Goal: Task Accomplishment & Management: Manage account settings

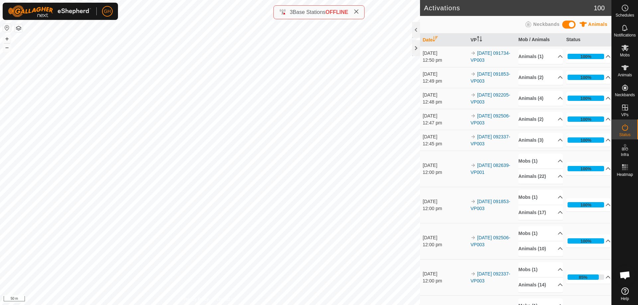
scroll to position [1426, 0]
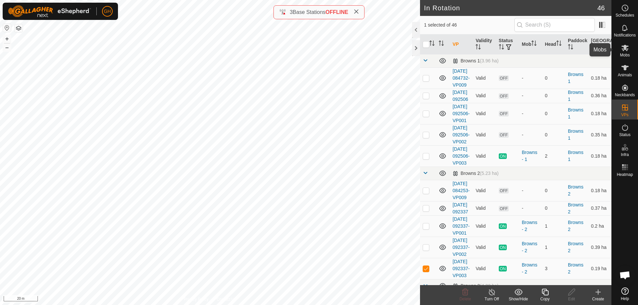
click at [625, 50] on icon at bounding box center [624, 48] width 7 height 6
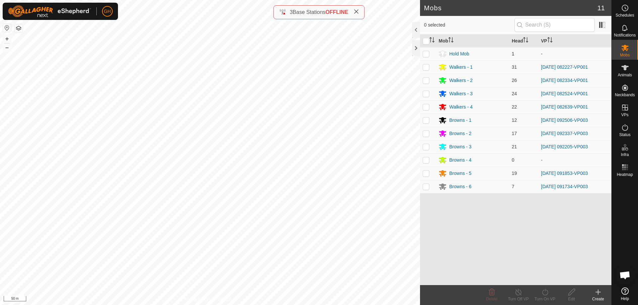
click at [424, 52] on p-checkbox at bounding box center [426, 53] width 7 height 5
checkbox input "true"
click at [570, 294] on icon at bounding box center [571, 292] width 8 height 8
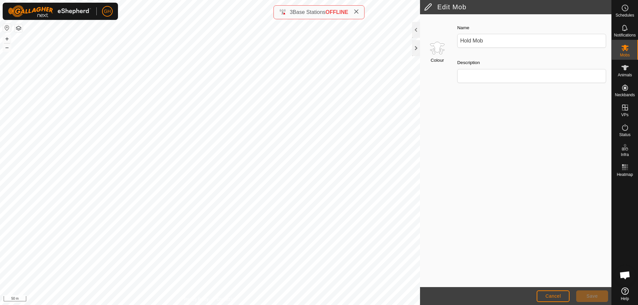
click at [547, 123] on div "Colour Name Hold Mob Description" at bounding box center [515, 150] width 191 height 273
click at [623, 68] on icon at bounding box center [625, 68] width 8 height 8
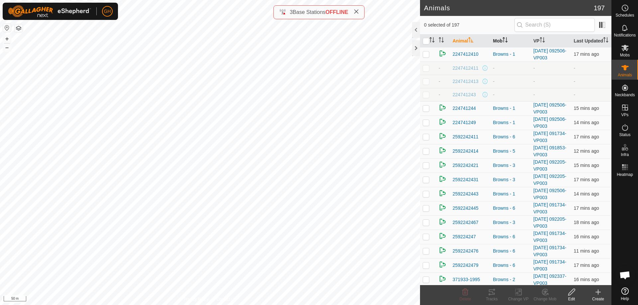
click at [503, 47] on th "Mob" at bounding box center [510, 41] width 41 height 13
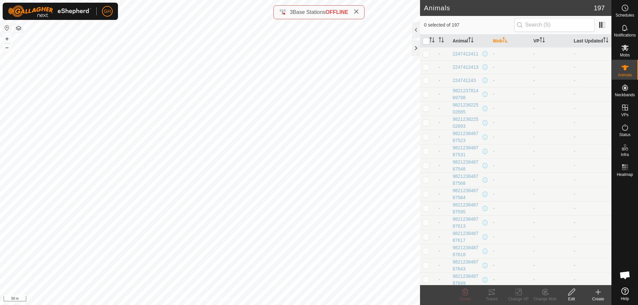
click at [503, 47] on th "Mob" at bounding box center [510, 41] width 41 height 13
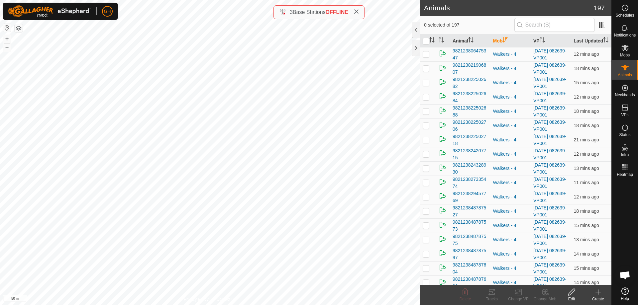
click at [503, 47] on th "Mob" at bounding box center [510, 41] width 41 height 13
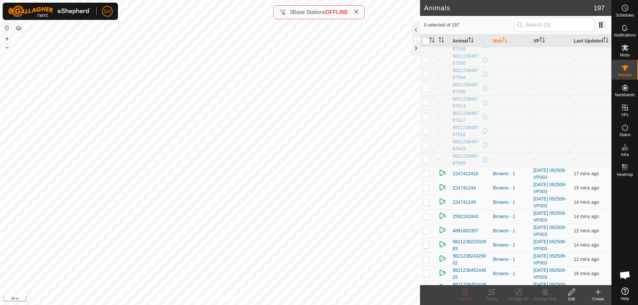
scroll to position [199, 0]
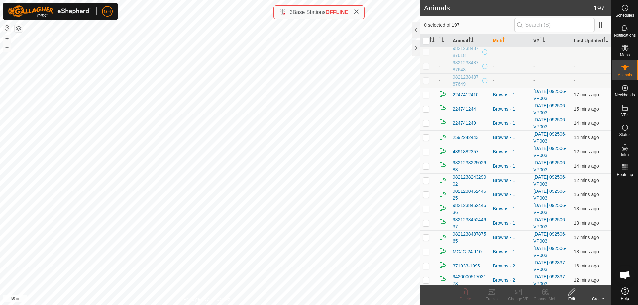
click at [507, 43] on icon "Activate to sort" at bounding box center [504, 39] width 5 height 5
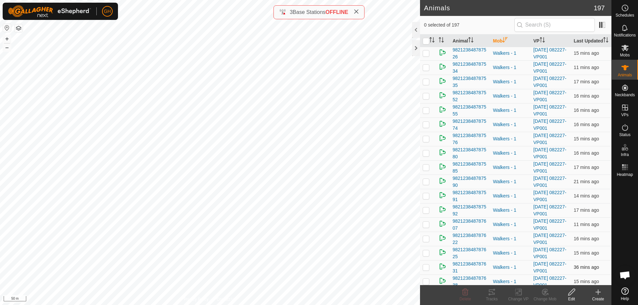
scroll to position [1362, 0]
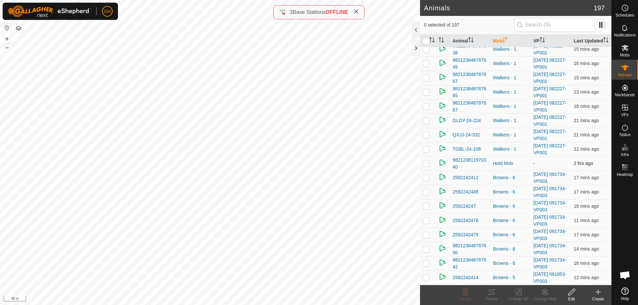
click at [427, 166] on p-checkbox at bounding box center [426, 163] width 7 height 5
checkbox input "true"
click at [572, 291] on icon at bounding box center [571, 292] width 8 height 8
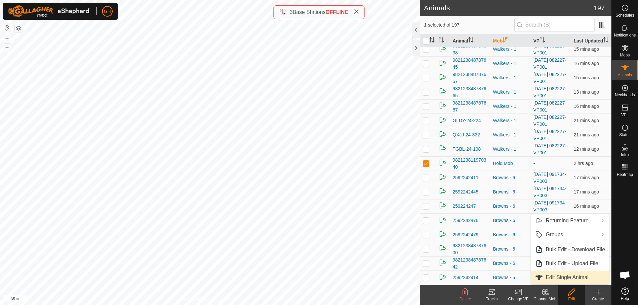
click at [577, 281] on link "Edit Single Animal" at bounding box center [570, 277] width 78 height 13
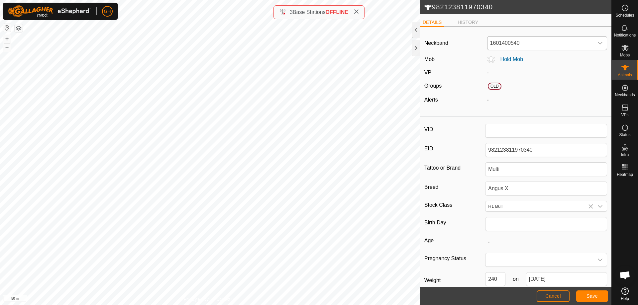
click at [525, 47] on span "1601400540" at bounding box center [540, 43] width 106 height 13
click at [513, 80] on li "Unfit" at bounding box center [546, 77] width 116 height 13
click at [598, 297] on button "Save" at bounding box center [592, 297] width 32 height 12
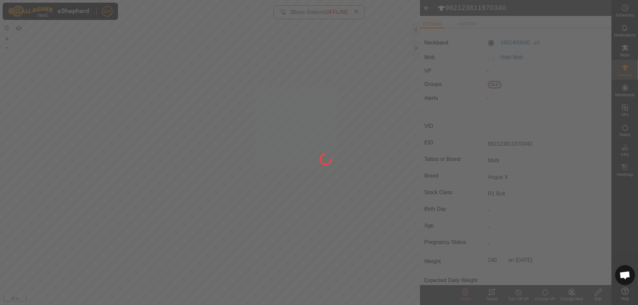
type input "-"
type input "240 kg"
type input "-"
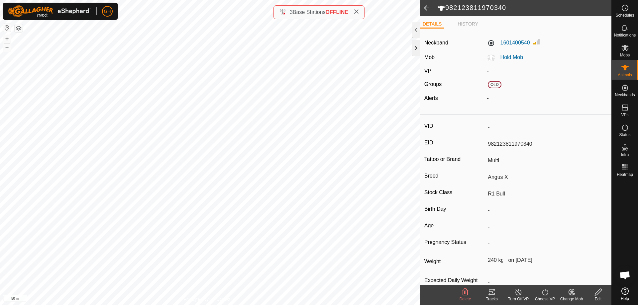
click at [418, 46] on div at bounding box center [416, 48] width 8 height 16
